Goal: Task Accomplishment & Management: Manage account settings

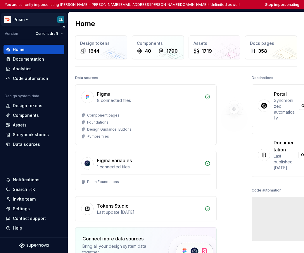
click at [23, 19] on html "You are currently impersonating Colin Lohner (colin.lohner@doordash.com). Unlim…" at bounding box center [152, 126] width 304 height 253
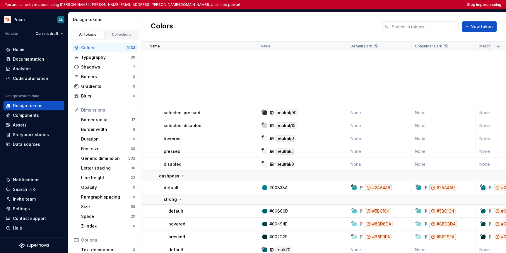
scroll to position [5281, 0]
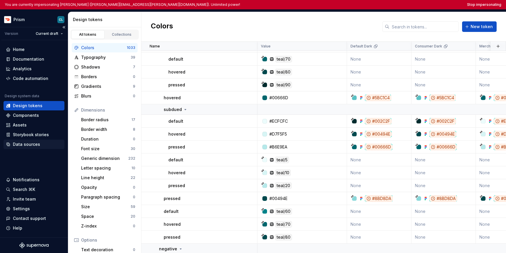
click at [39, 145] on div "Data sources" at bounding box center [34, 144] width 56 height 6
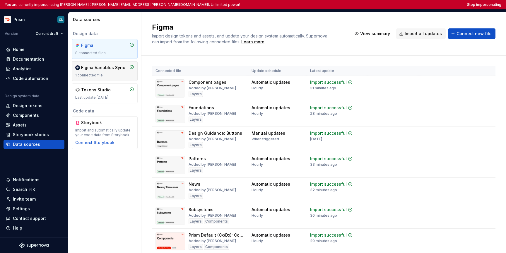
click at [109, 73] on div "1 connected file" at bounding box center [104, 75] width 59 height 5
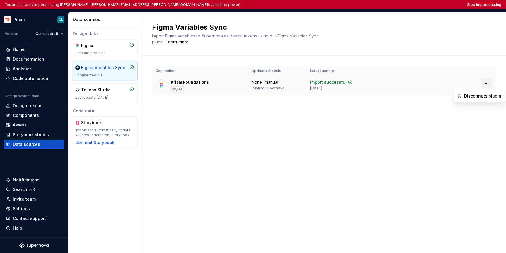
click at [487, 83] on html "You are currently impersonating Colin Lohner (colin.lohner@doordash.com). Unlim…" at bounding box center [253, 126] width 506 height 253
click at [407, 129] on html "You are currently impersonating Colin Lohner (colin.lohner@doordash.com). Unlim…" at bounding box center [253, 126] width 506 height 253
click at [26, 106] on div "Design tokens" at bounding box center [28, 106] width 30 height 6
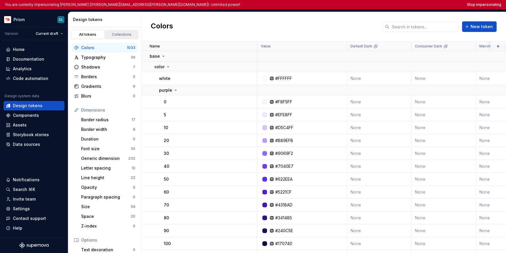
click at [120, 35] on div "Collections" at bounding box center [121, 34] width 29 height 5
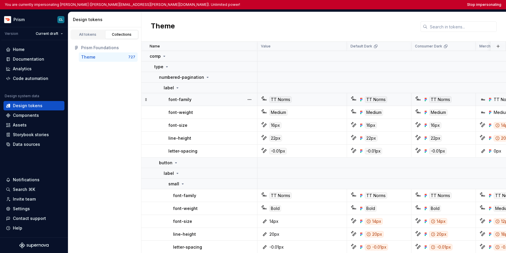
click at [290, 99] on div "TT Norms" at bounding box center [280, 99] width 22 height 6
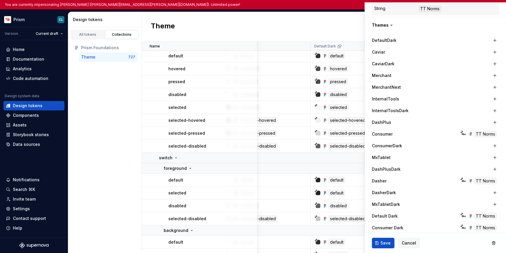
scroll to position [4224, 67]
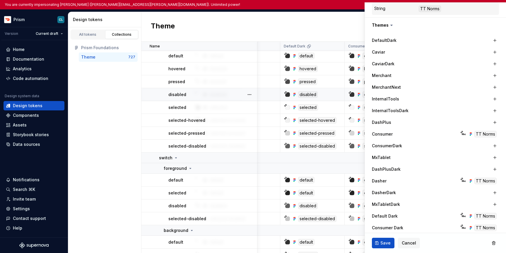
click at [294, 93] on icon at bounding box center [294, 93] width 1 height 1
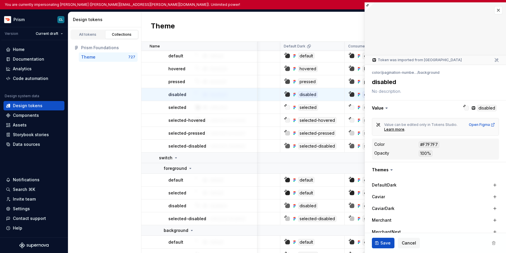
scroll to position [138, 0]
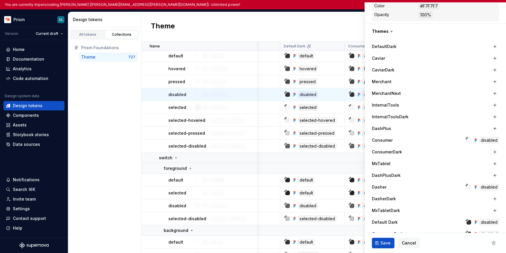
click at [475, 140] on icon at bounding box center [474, 140] width 1 height 1
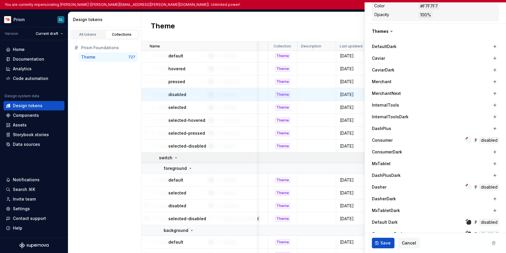
scroll to position [4122, 658]
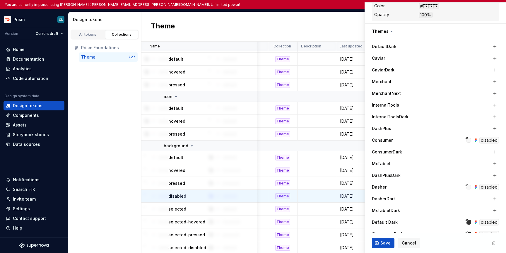
type textarea "*"
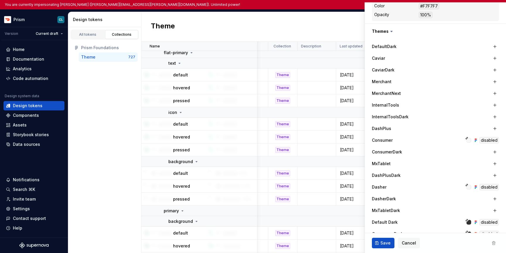
scroll to position [3118, 658]
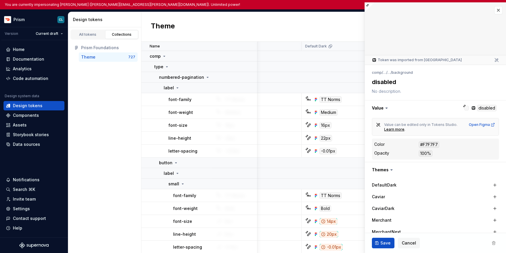
scroll to position [279, 0]
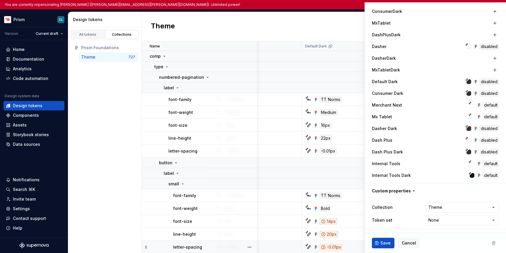
type textarea "*"
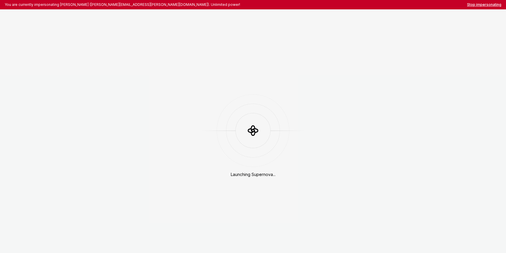
click at [477, 4] on button "Stop impersonating" at bounding box center [484, 4] width 34 height 5
click at [480, 5] on button "Stop impersonating" at bounding box center [484, 4] width 34 height 5
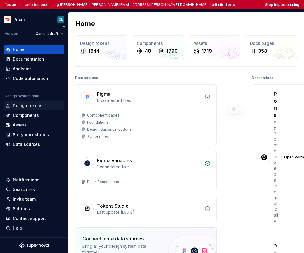
click at [40, 107] on div "Design tokens" at bounding box center [28, 106] width 30 height 6
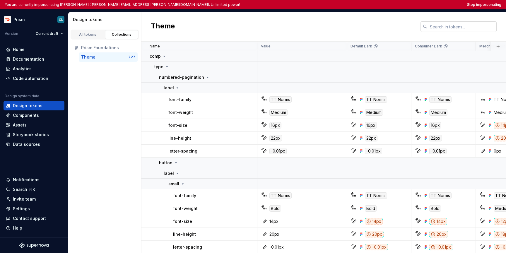
click at [304, 31] on input "text" at bounding box center [461, 26] width 69 height 11
click at [87, 36] on div "All tokens" at bounding box center [87, 34] width 29 height 5
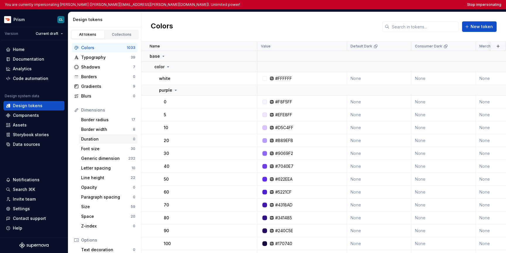
scroll to position [77, 0]
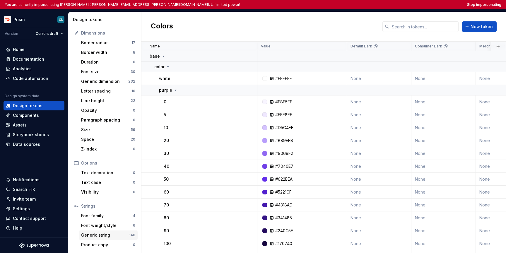
click at [104, 231] on div "Generic string 148" at bounding box center [108, 234] width 59 height 9
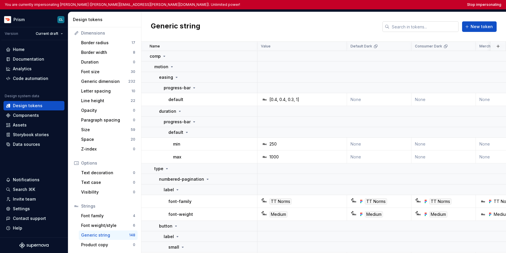
click at [304, 28] on input "text" at bounding box center [423, 26] width 69 height 11
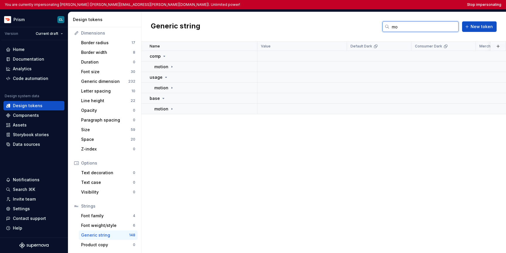
type input "m"
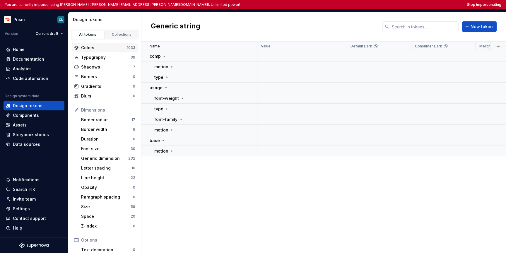
click at [107, 49] on div "Colors" at bounding box center [104, 48] width 46 height 6
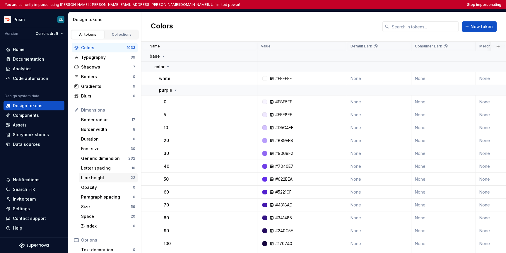
scroll to position [77, 0]
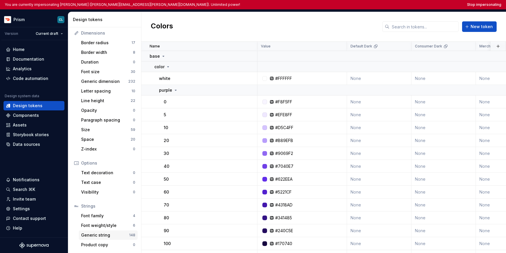
click at [123, 236] on div "Generic string" at bounding box center [105, 235] width 48 height 6
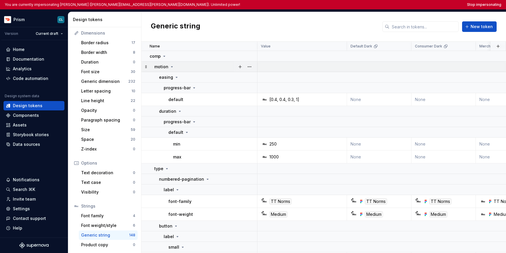
click at [172, 67] on icon at bounding box center [171, 66] width 5 height 5
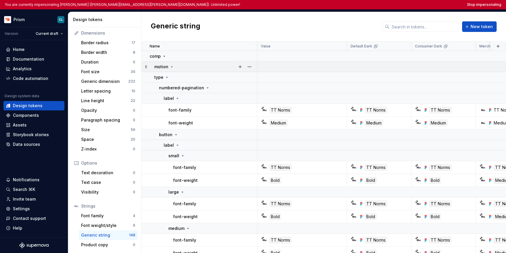
click at [172, 67] on icon at bounding box center [171, 66] width 5 height 5
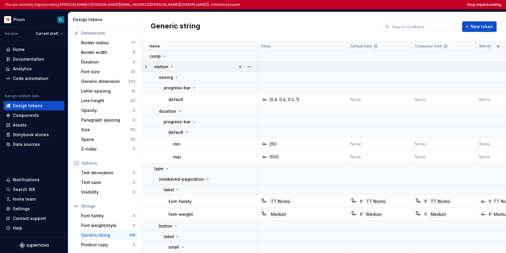
click at [172, 67] on icon at bounding box center [171, 66] width 5 height 5
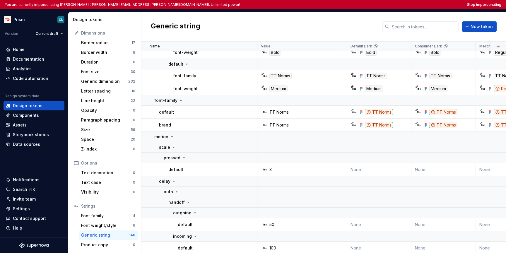
scroll to position [1685, 0]
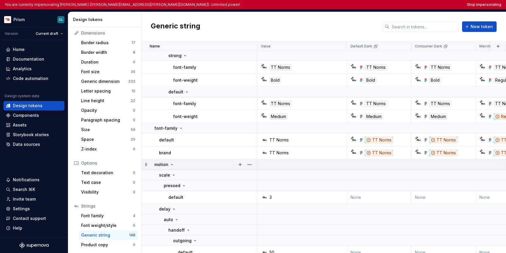
click at [171, 164] on icon at bounding box center [171, 164] width 1 height 1
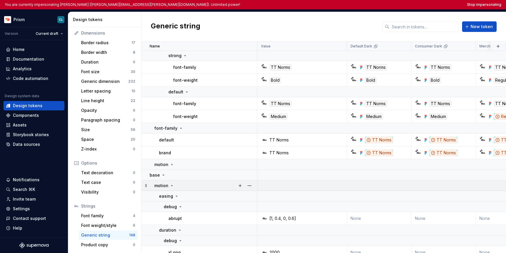
click at [172, 187] on icon at bounding box center [171, 185] width 5 height 5
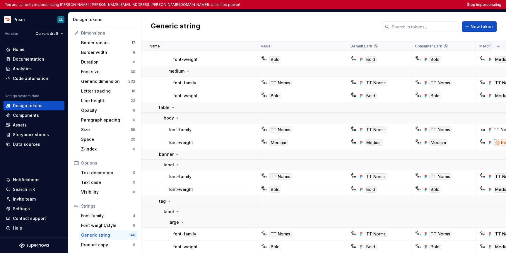
scroll to position [0, 0]
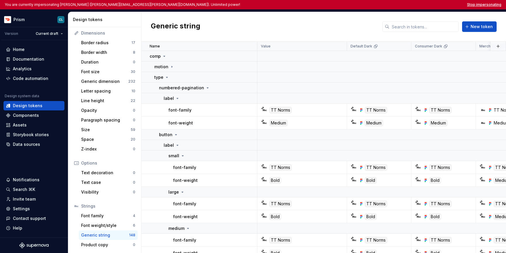
click at [304, 6] on button "Stop impersonating" at bounding box center [484, 4] width 34 height 5
